Goal: Task Accomplishment & Management: Manage account settings

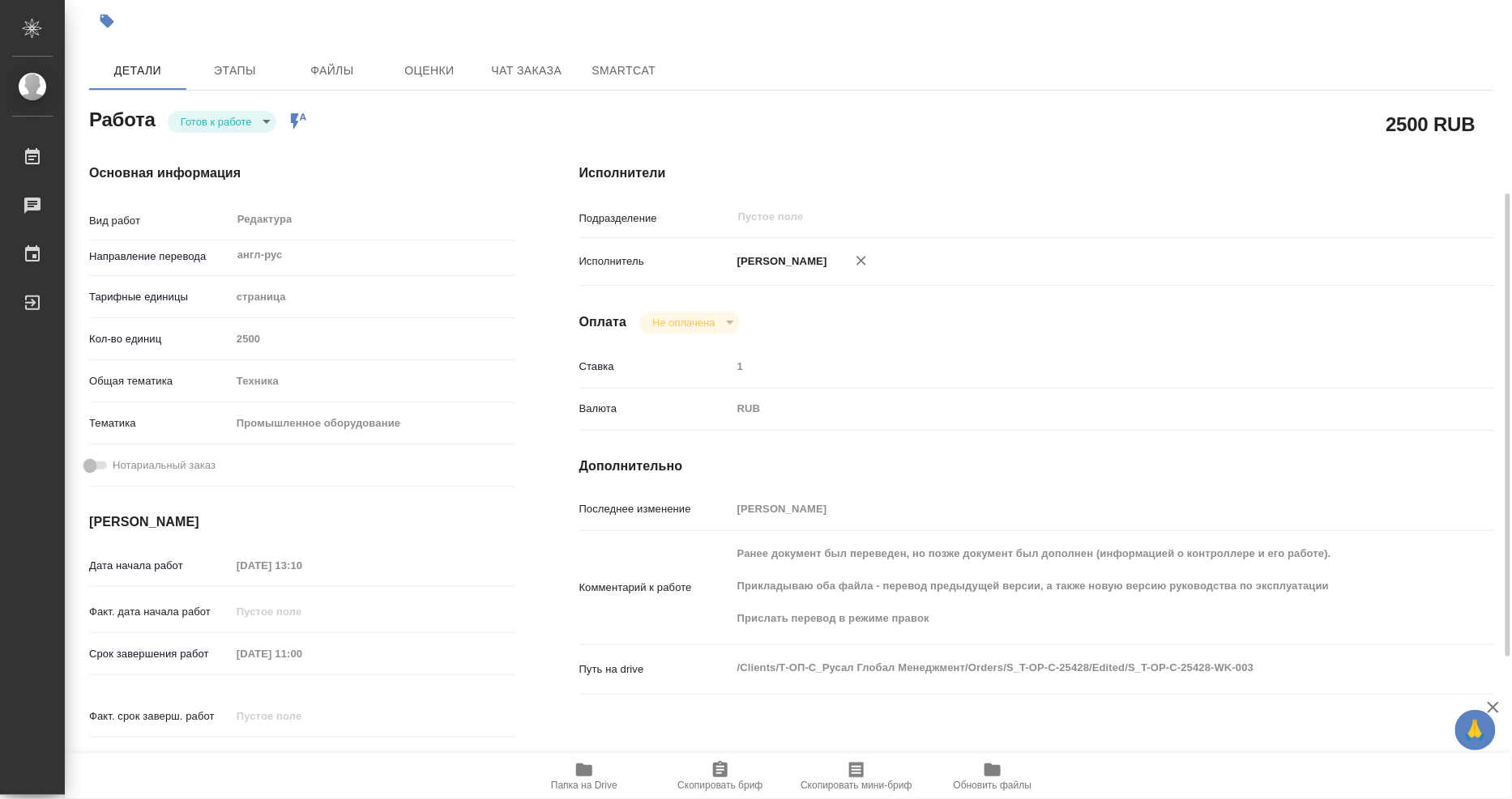
scroll to position [180, 0]
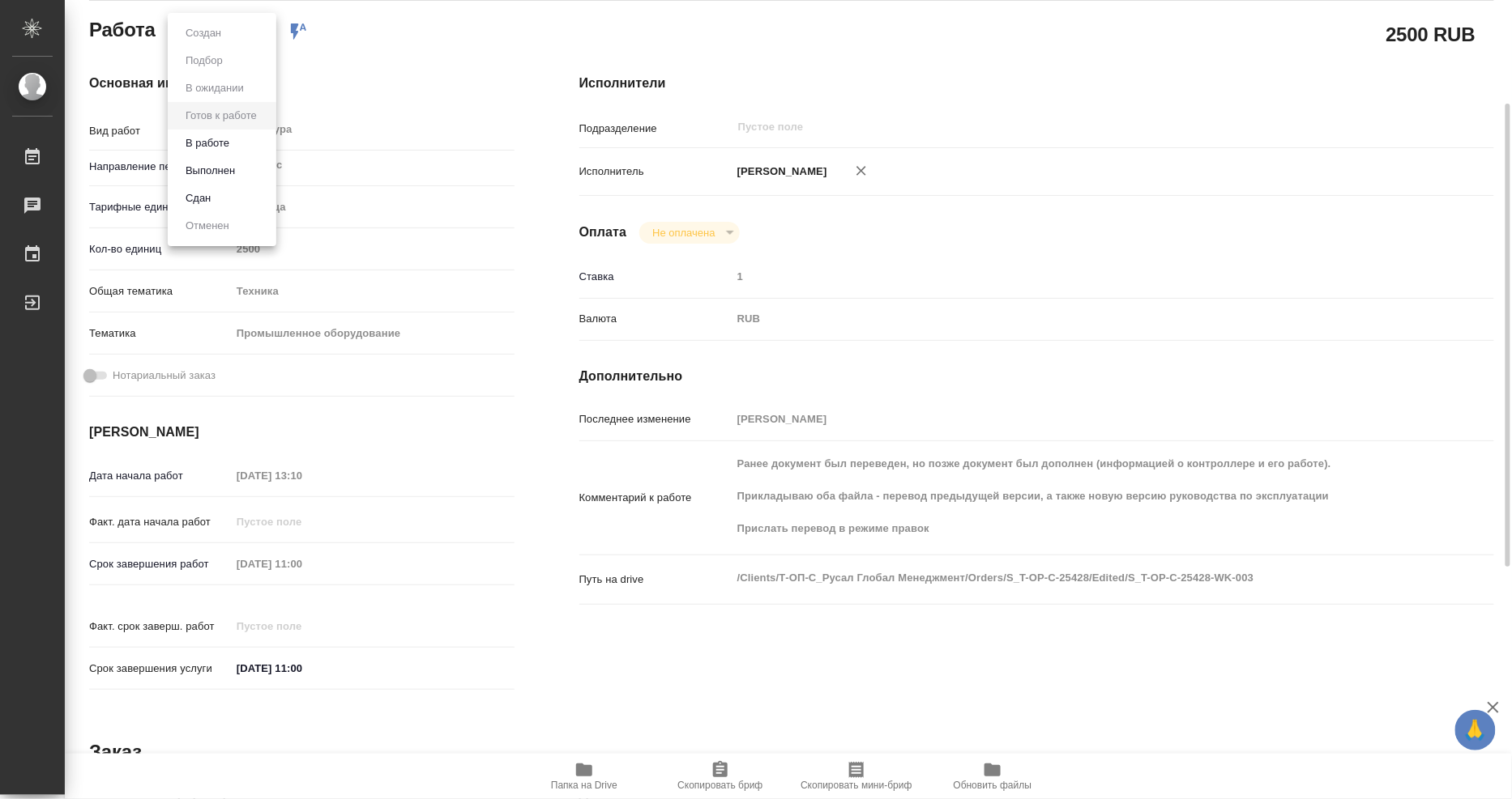
click at [237, 31] on body "🙏 .cls-1 fill:#fff; AWATERA Mangul Anna Работы 0 Чаты График Выйти S_T-OP-C-254…" at bounding box center [756, 400] width 1512 height 799
click at [227, 164] on button "Выполнен" at bounding box center [209, 171] width 59 height 18
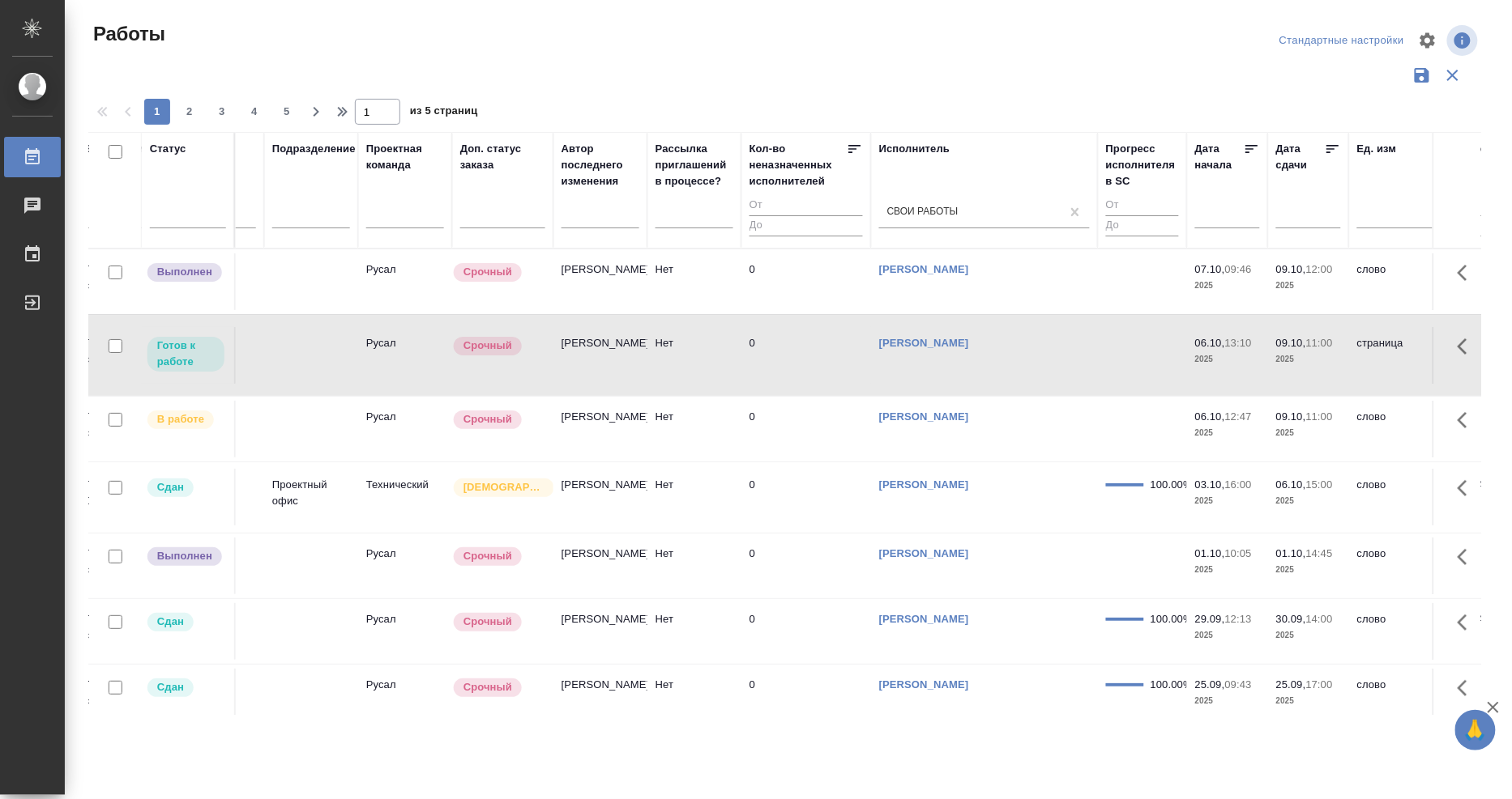
scroll to position [0, 431]
